Goal: Find contact information: Find contact information

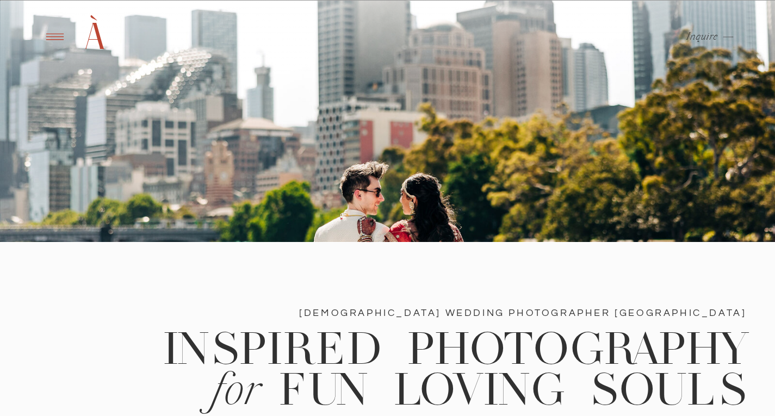
scroll to position [326, 0]
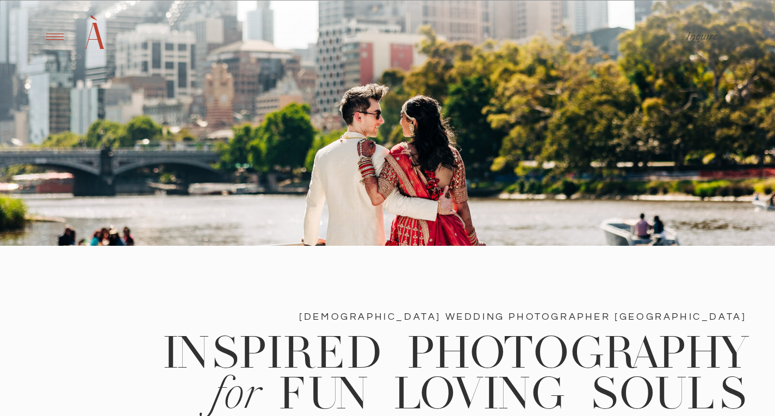
click at [62, 36] on icon at bounding box center [54, 37] width 27 height 26
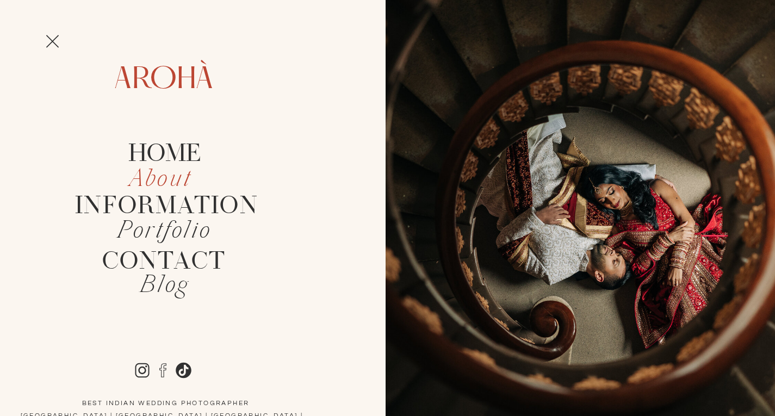
click at [159, 181] on icon "About" at bounding box center [160, 180] width 63 height 32
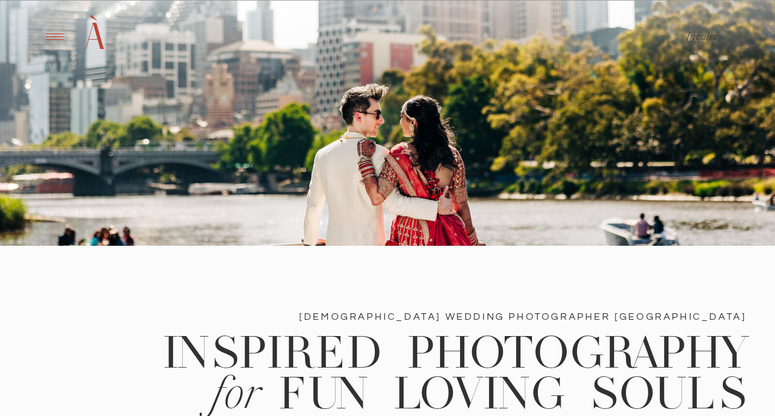
scroll to position [490, 0]
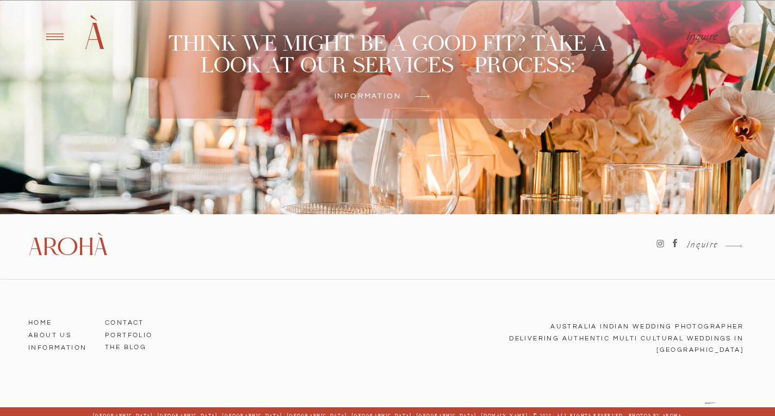
scroll to position [3101, 0]
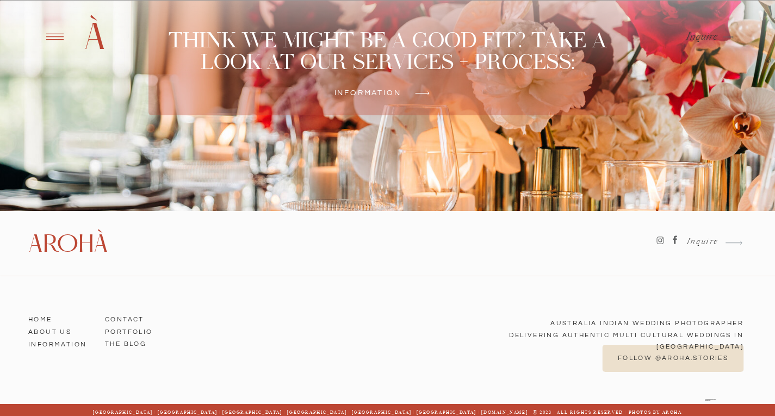
click at [49, 340] on h3 "Information" at bounding box center [59, 343] width 62 height 10
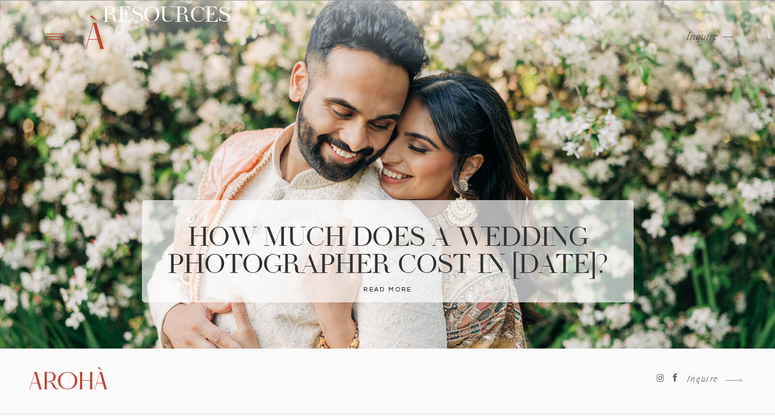
scroll to position [4223, 0]
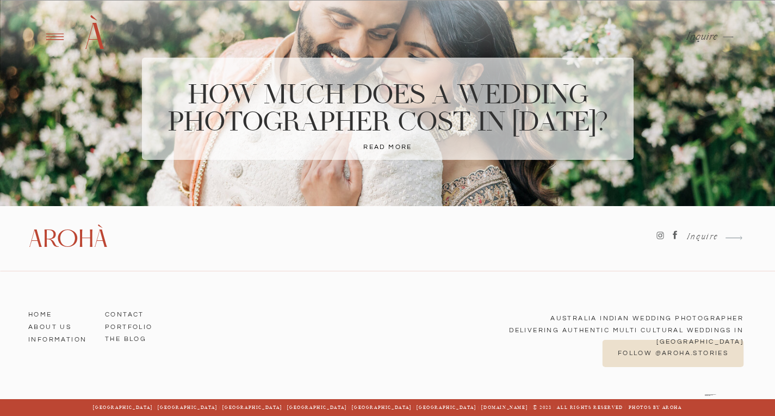
click at [128, 311] on h3 "Contact" at bounding box center [136, 313] width 62 height 10
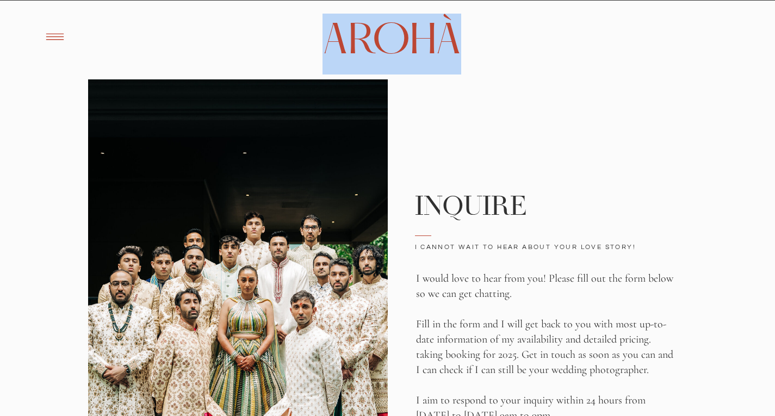
drag, startPoint x: 465, startPoint y: 50, endPoint x: 330, endPoint y: 48, distance: 134.4
copy div "Arohà Inquire À"
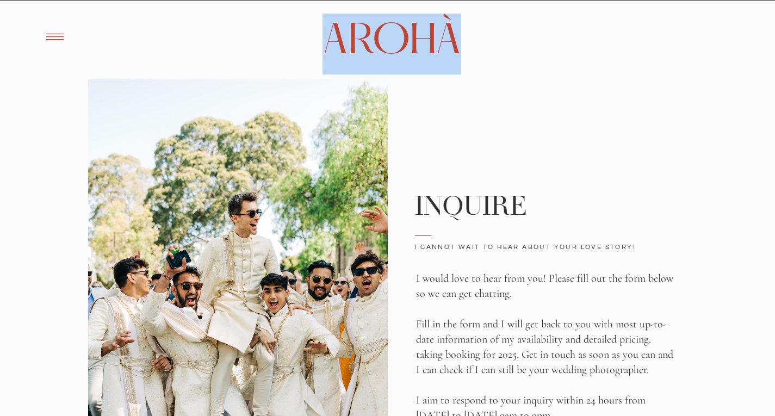
copy div "Arohà Inquire À"
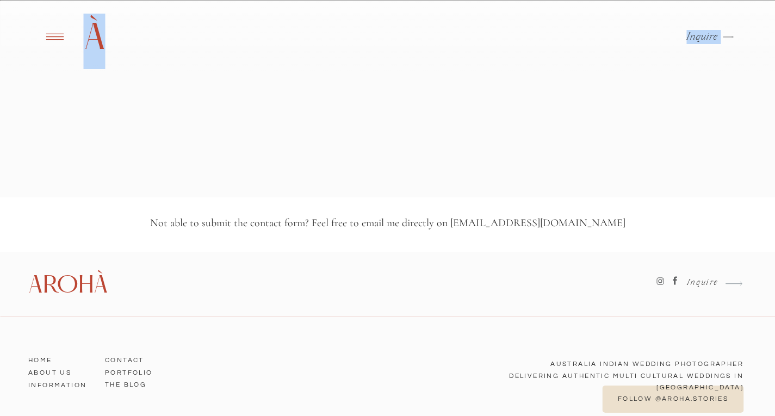
scroll to position [1426, 0]
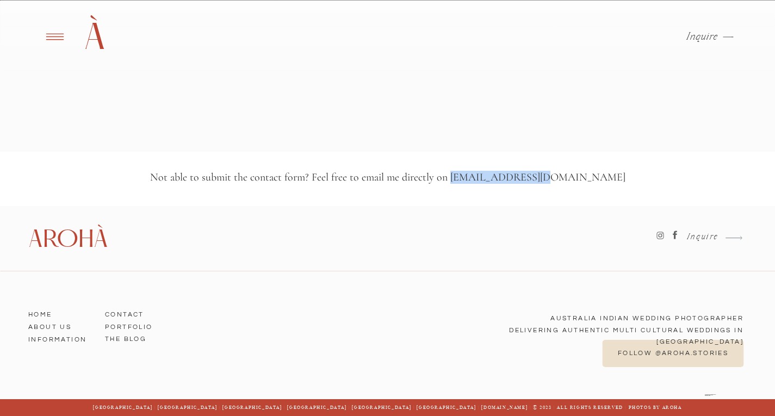
drag, startPoint x: 582, startPoint y: 181, endPoint x: 496, endPoint y: 181, distance: 86.0
click at [496, 181] on h3 "Not able to submit the contact form? Feel free to email me directly on info@aro…" at bounding box center [388, 179] width 572 height 14
copy h3 "info@aroha.com.au"
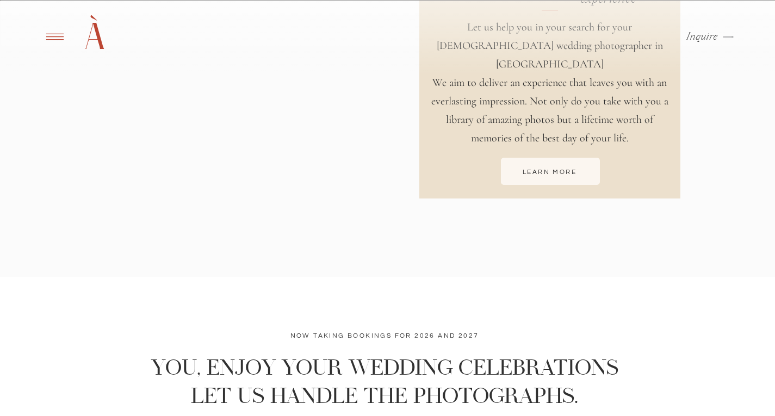
scroll to position [3668, 0]
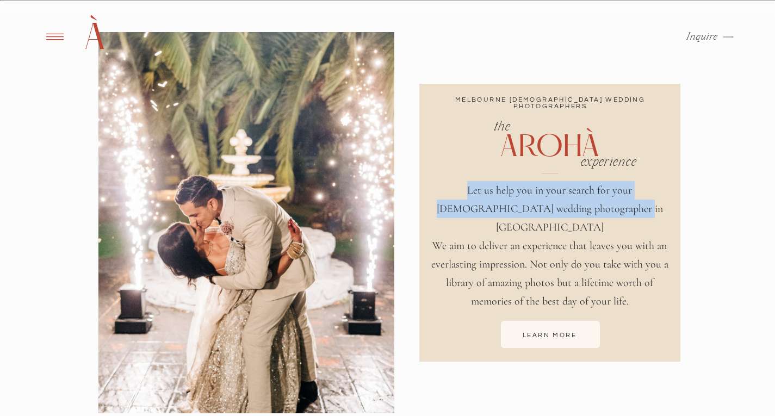
drag, startPoint x: 434, startPoint y: 190, endPoint x: 624, endPoint y: 211, distance: 191.0
click at [624, 211] on p "Let us help you in your search for your [DEMOGRAPHIC_DATA] wedding photographer…" at bounding box center [550, 240] width 248 height 119
copy p "Let us help you in your search for your [DEMOGRAPHIC_DATA] wedding photographer…"
